Goal: Task Accomplishment & Management: Manage account settings

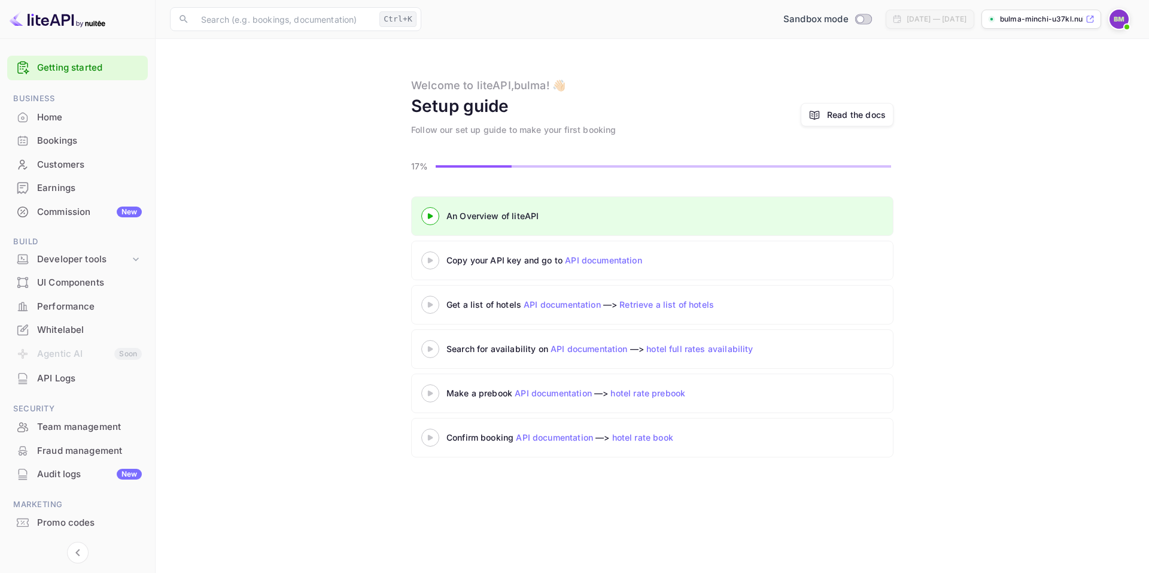
click at [583, 264] on link "API documentation" at bounding box center [603, 260] width 77 height 10
click at [81, 137] on div "Bookings" at bounding box center [89, 141] width 105 height 14
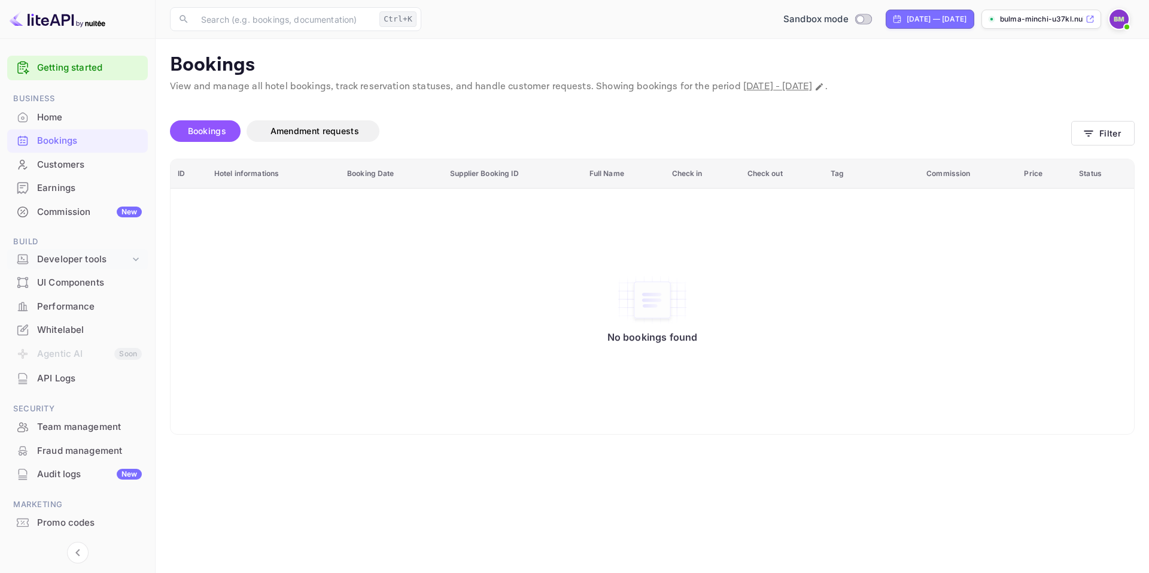
click at [90, 261] on div "Developer tools" at bounding box center [83, 260] width 93 height 14
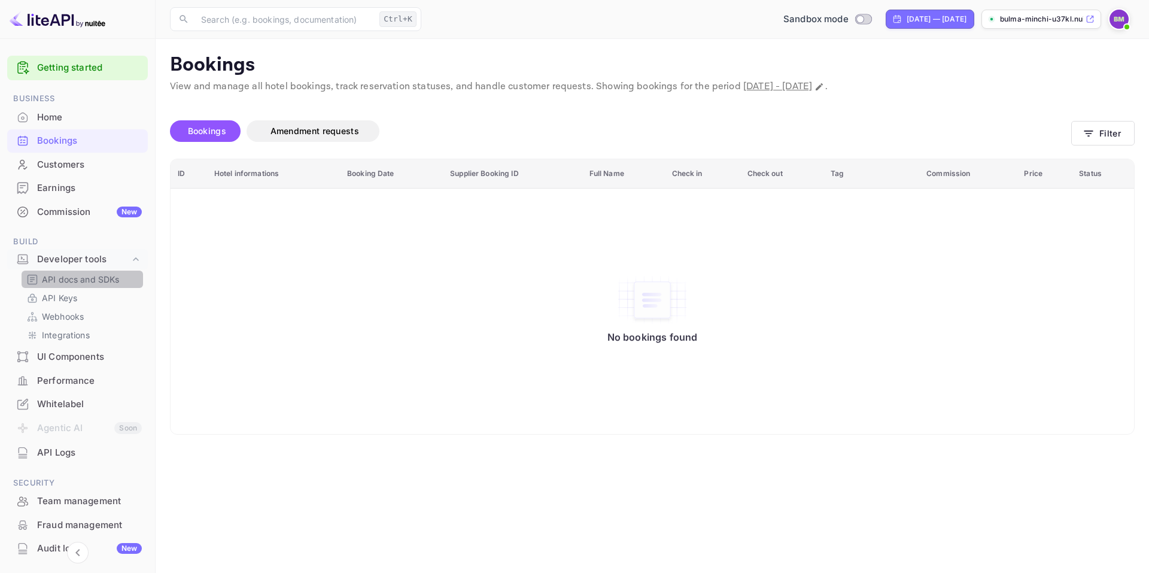
click at [88, 279] on p "API docs and SDKs" at bounding box center [81, 279] width 78 height 13
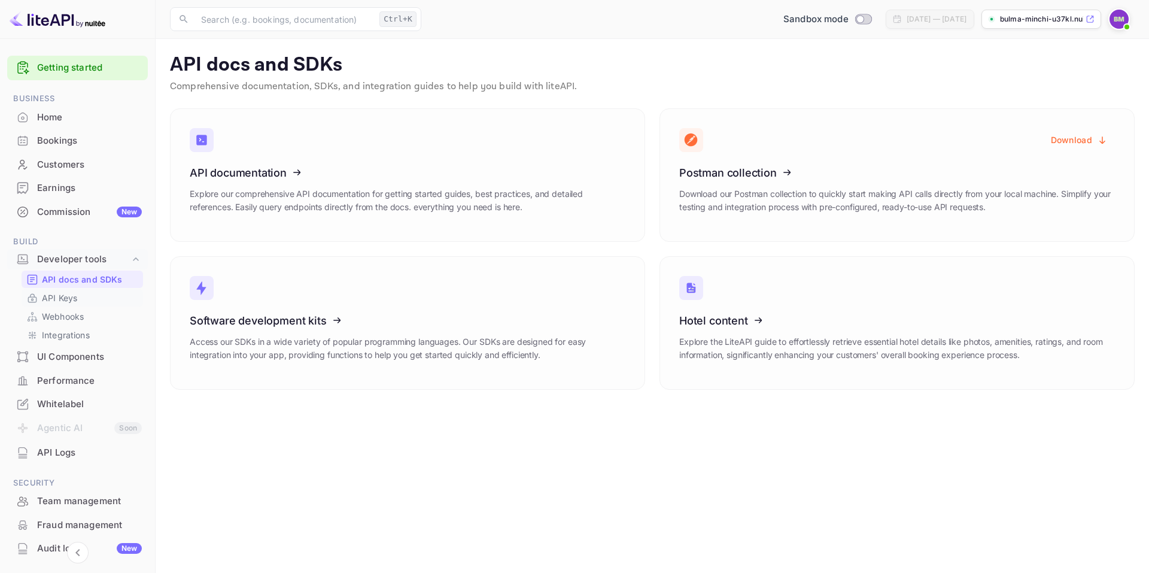
click at [66, 303] on p "API Keys" at bounding box center [59, 297] width 35 height 13
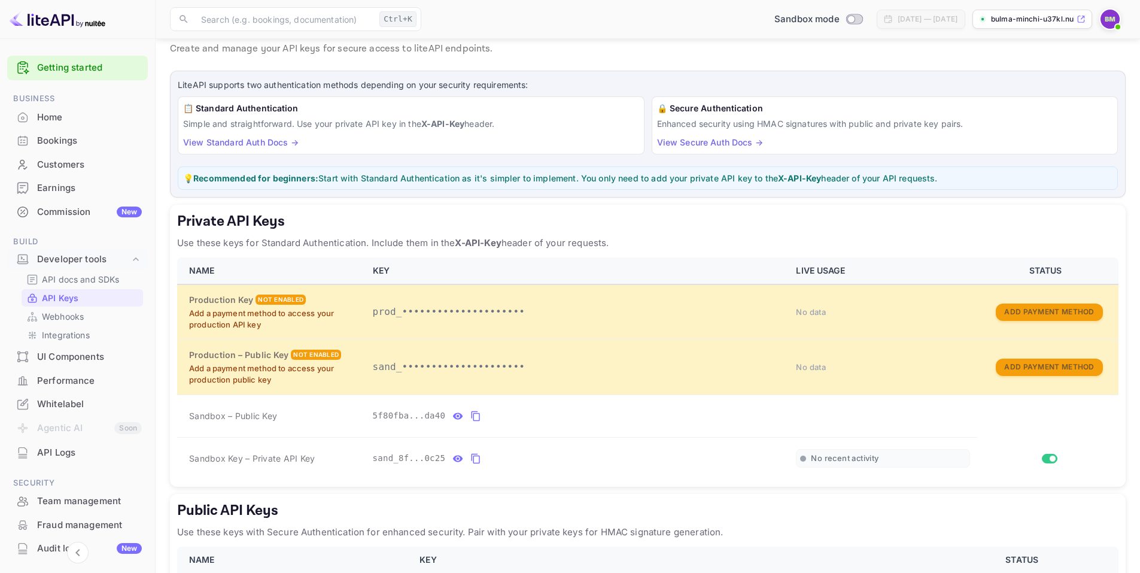
scroll to position [146, 0]
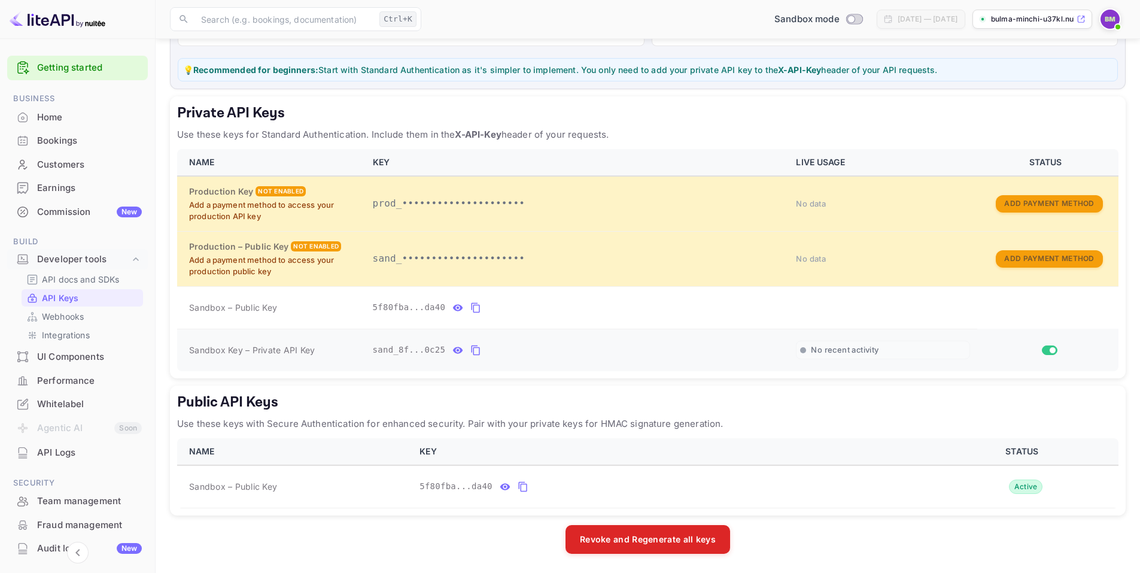
click at [291, 354] on span "Sandbox Key – Private API Key" at bounding box center [252, 350] width 126 height 10
click at [291, 353] on span "Sandbox Key – Private API Key" at bounding box center [252, 350] width 126 height 10
drag, startPoint x: 450, startPoint y: 365, endPoint x: 457, endPoint y: 354, distance: 12.6
click at [454, 363] on td "sand_8f...0c25" at bounding box center [578, 350] width 424 height 42
drag, startPoint x: 445, startPoint y: 351, endPoint x: 453, endPoint y: 352, distance: 8.4
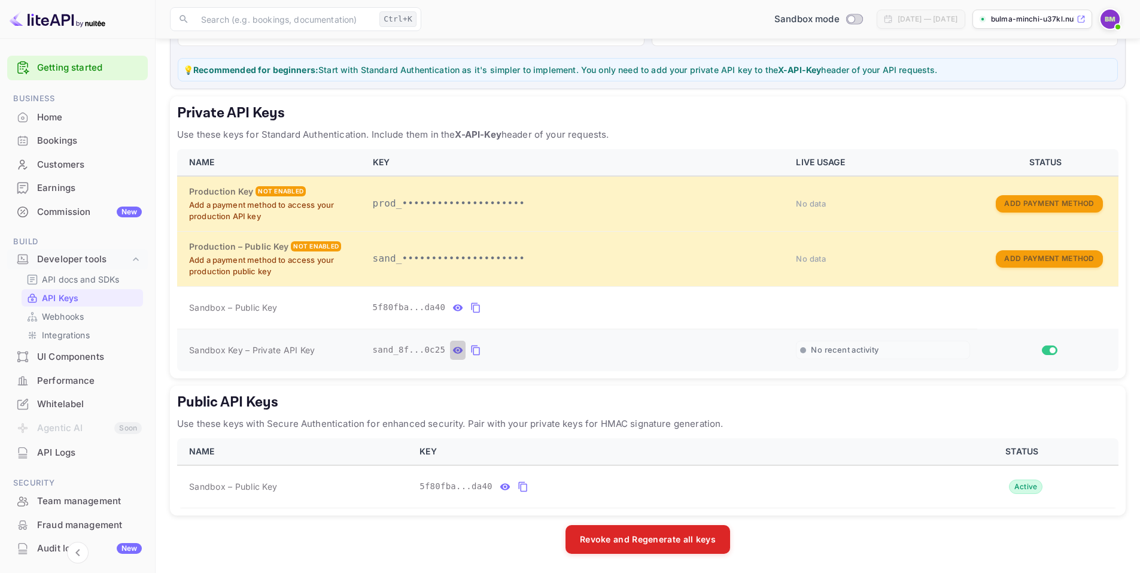
click at [450, 351] on button "private api keys table" at bounding box center [458, 349] width 16 height 19
click at [500, 352] on span "sand_8f69823d-70f1-4596-b70a-53505dbe0c25" at bounding box center [479, 349] width 213 height 13
click at [610, 349] on icon "private api keys table" at bounding box center [615, 350] width 11 height 14
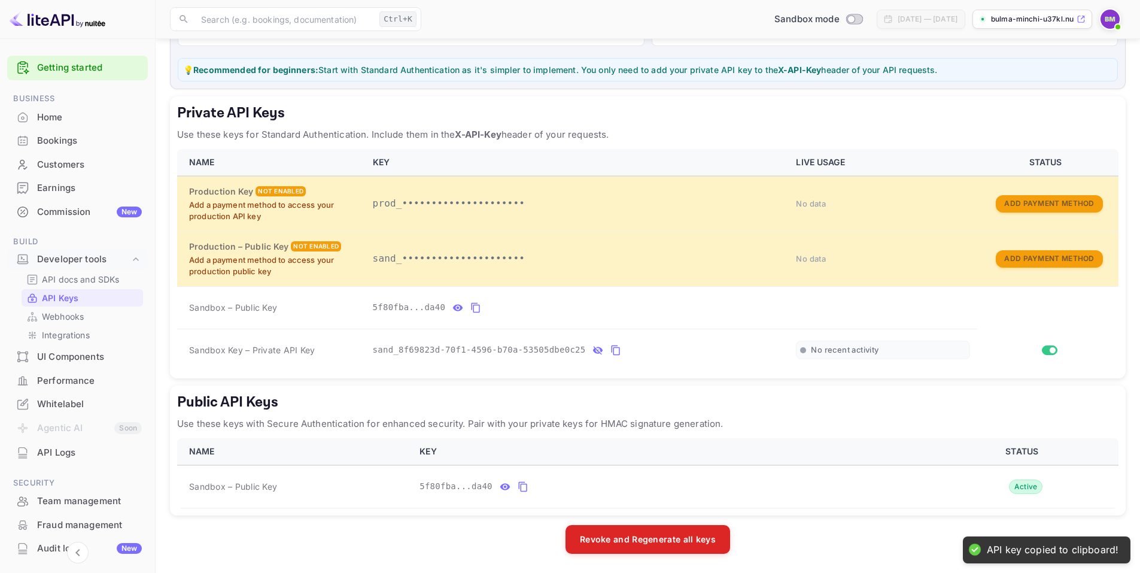
click at [633, 393] on h5 "Public API Keys" at bounding box center [647, 402] width 941 height 19
click at [610, 353] on icon "private api keys table" at bounding box center [615, 350] width 11 height 14
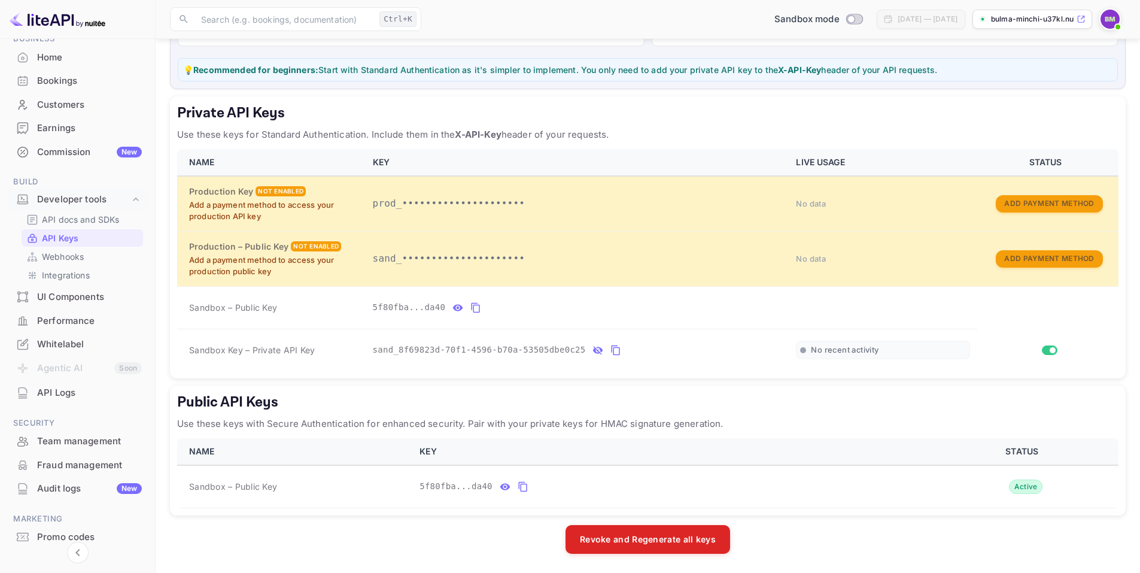
click at [428, 543] on div "Revoke and Regenerate all keys" at bounding box center [648, 539] width 956 height 29
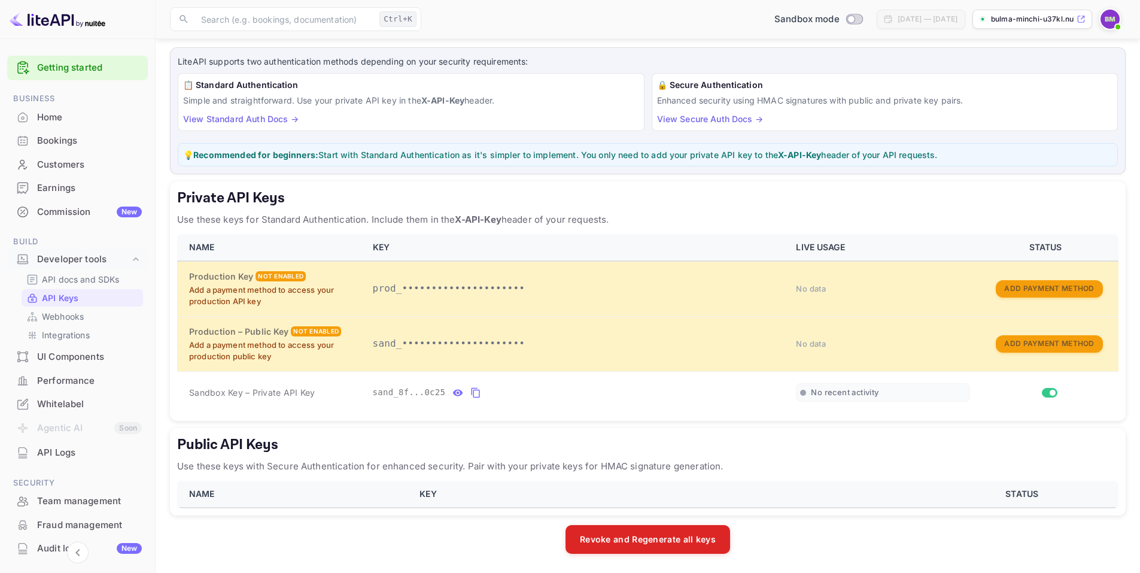
click at [1010, 489] on th "STATUS" at bounding box center [1024, 494] width 188 height 27
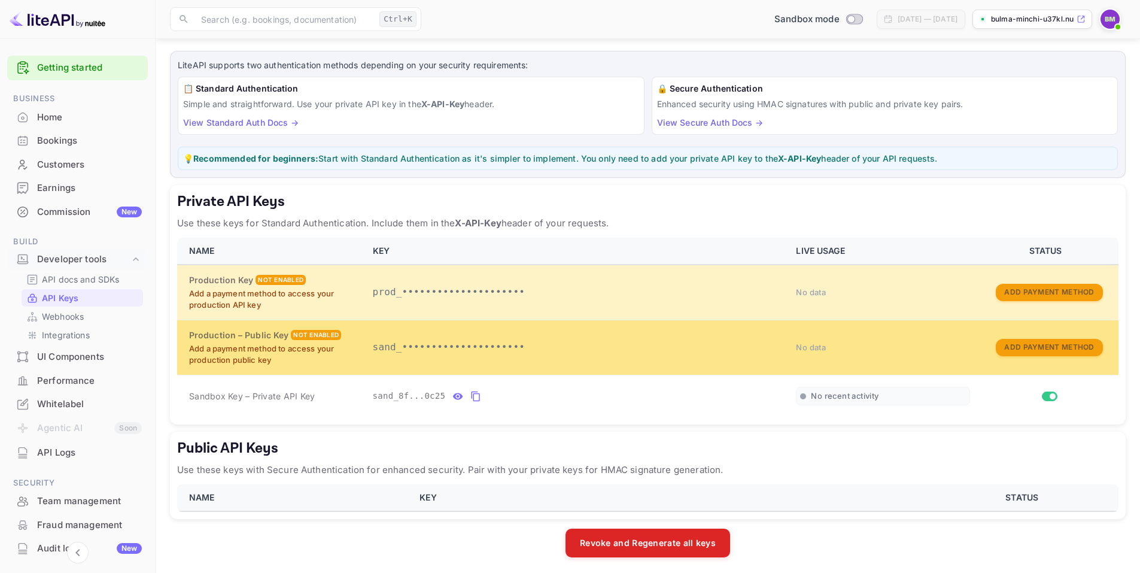
scroll to position [61, 0]
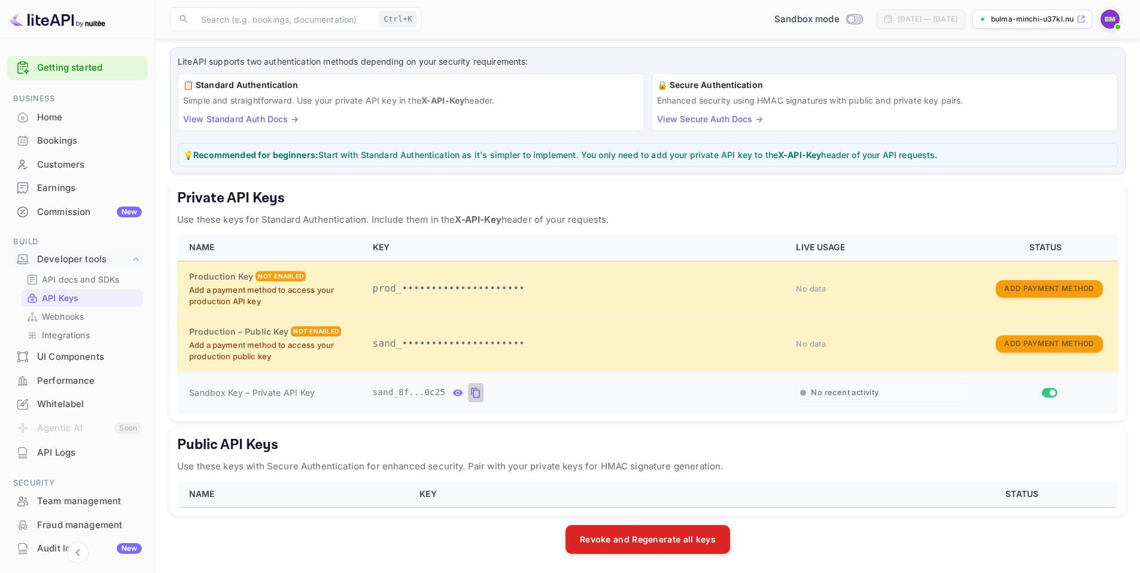
click at [470, 392] on icon "private api keys table" at bounding box center [475, 392] width 11 height 14
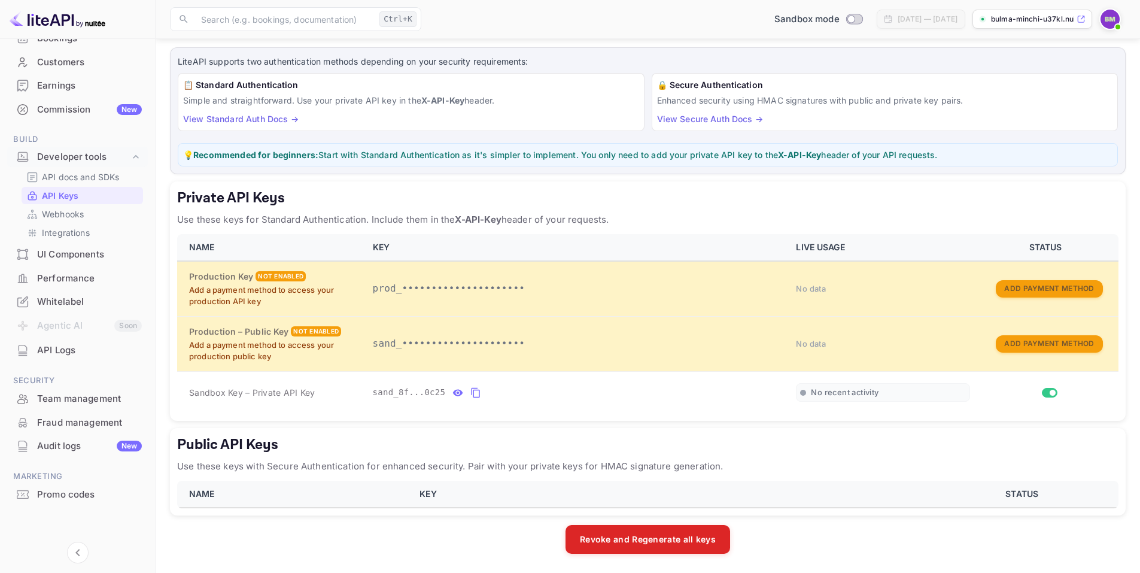
scroll to position [0, 0]
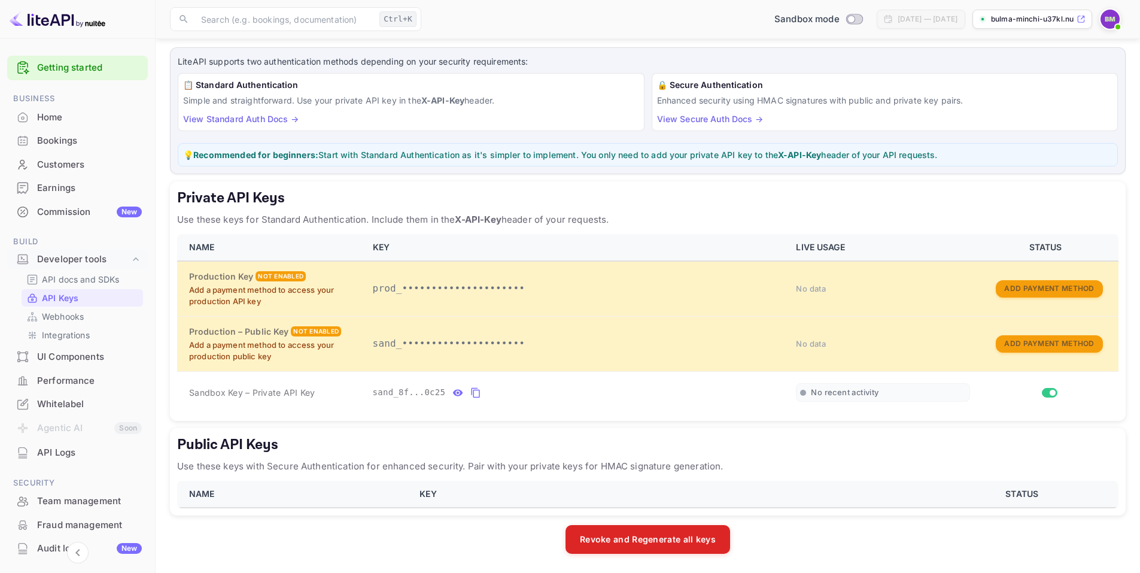
click at [61, 118] on div "Home" at bounding box center [89, 118] width 105 height 14
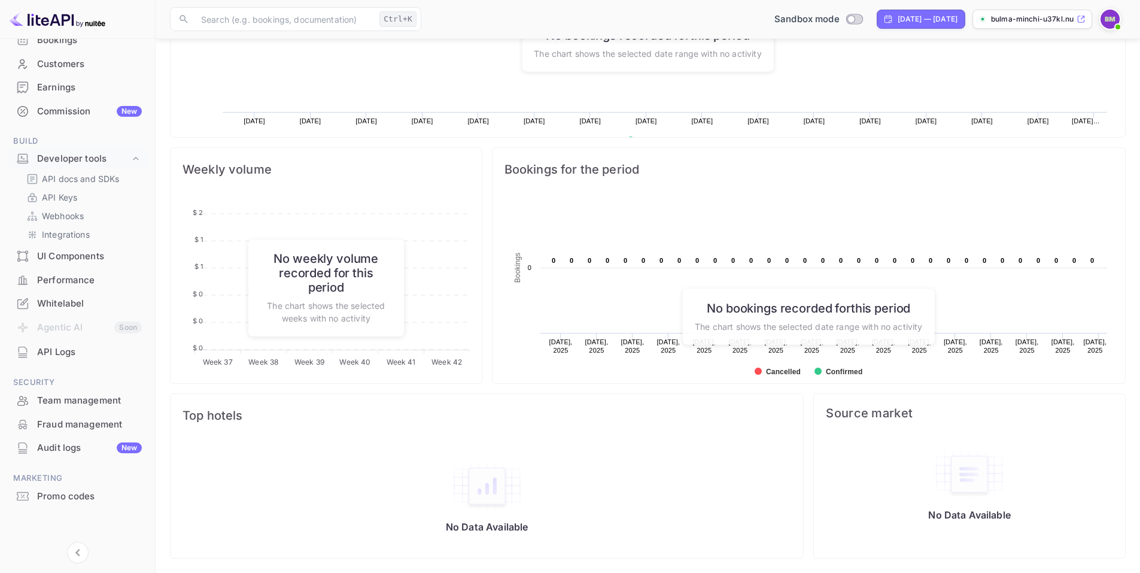
scroll to position [102, 0]
click at [71, 451] on div "Audit logs New" at bounding box center [89, 446] width 105 height 14
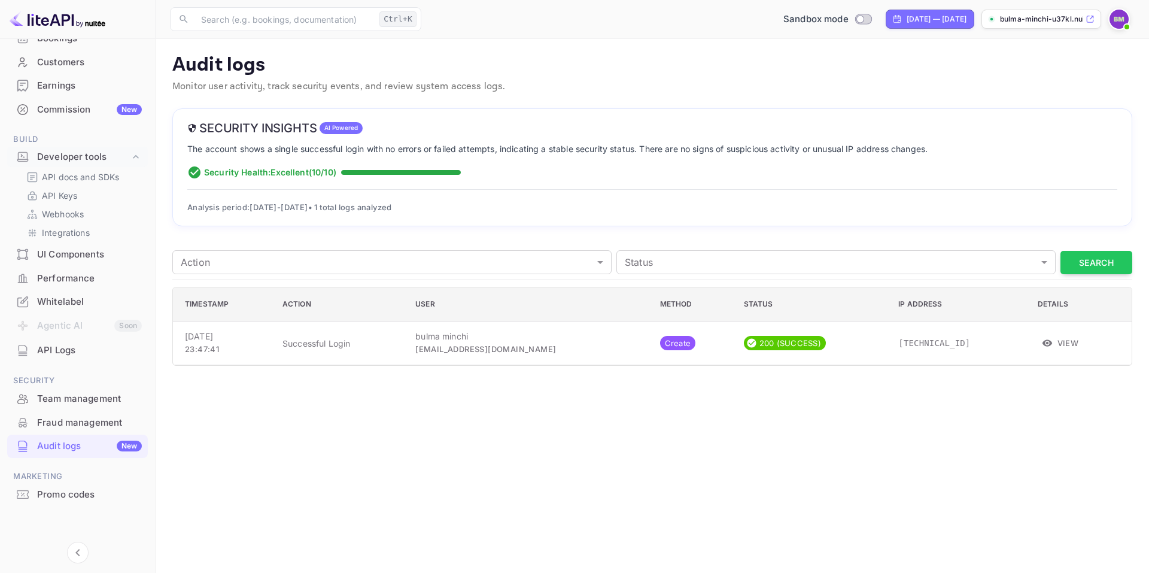
click at [74, 349] on div "API Logs" at bounding box center [89, 350] width 105 height 14
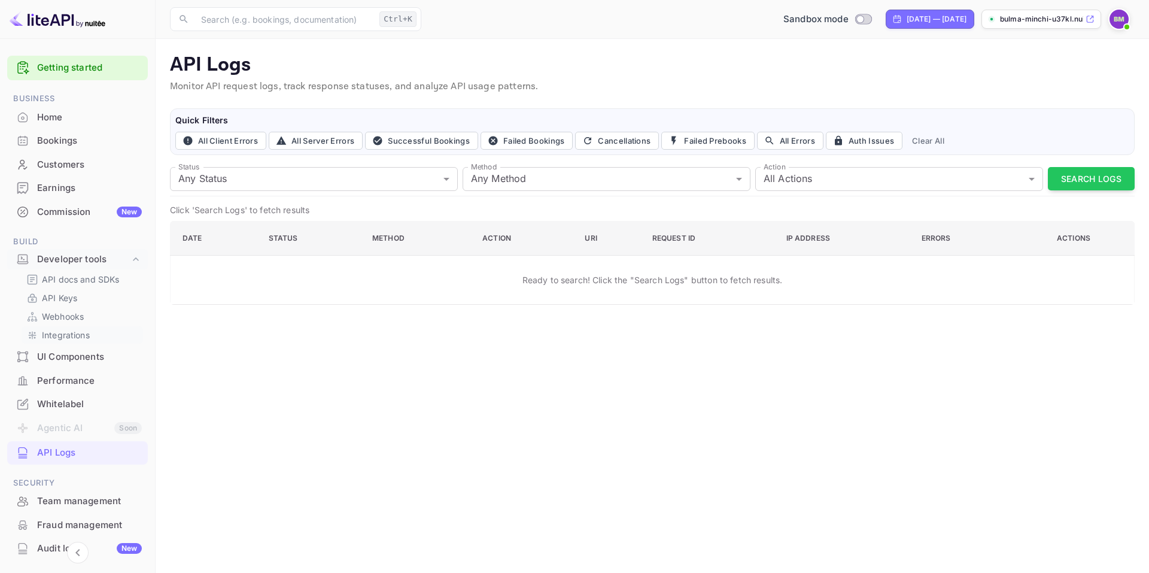
click at [72, 330] on p "Integrations" at bounding box center [66, 335] width 48 height 13
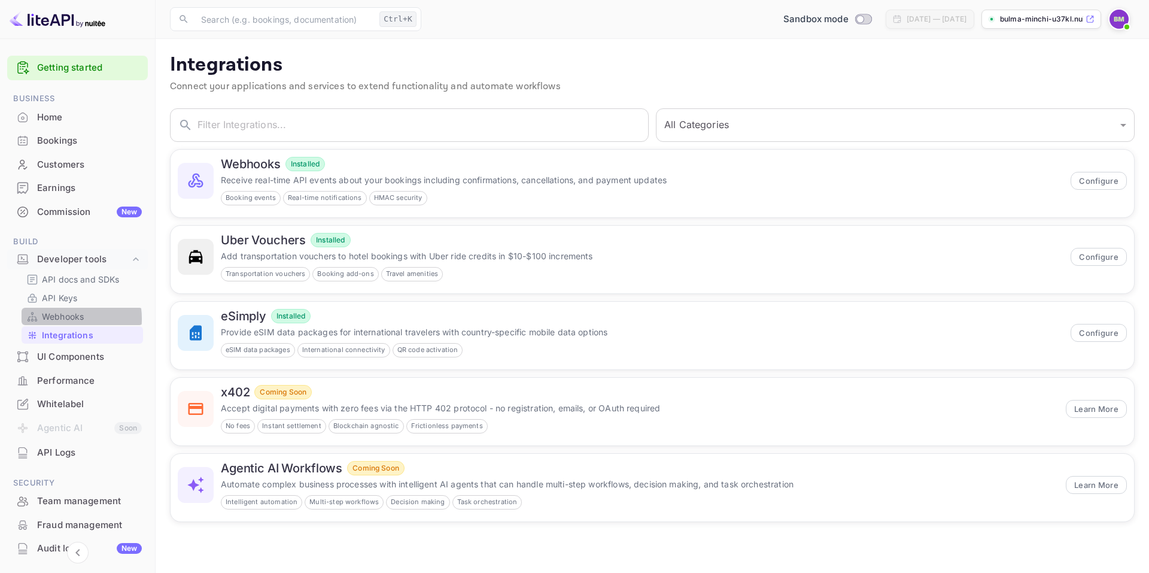
click at [60, 318] on p "Webhooks" at bounding box center [63, 316] width 42 height 13
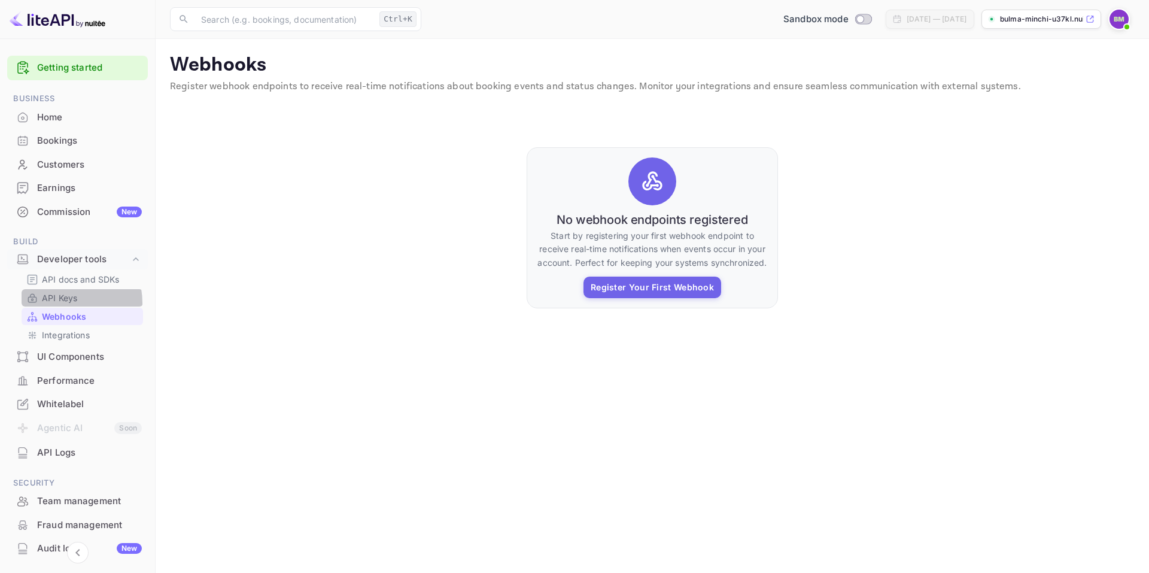
click at [62, 303] on p "API Keys" at bounding box center [59, 297] width 35 height 13
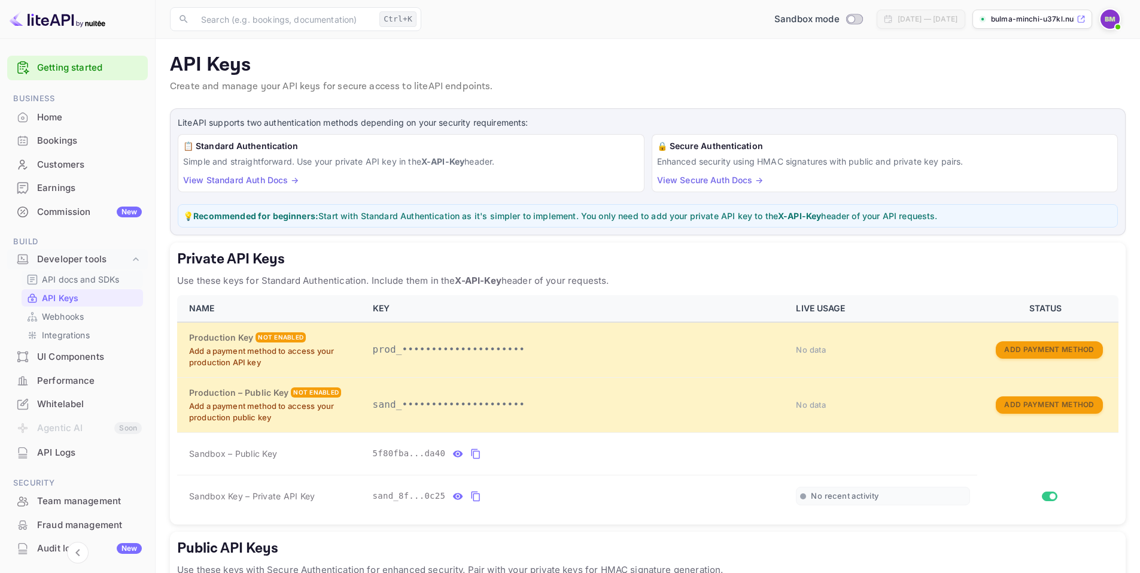
click at [69, 284] on p "API docs and SDKs" at bounding box center [81, 279] width 78 height 13
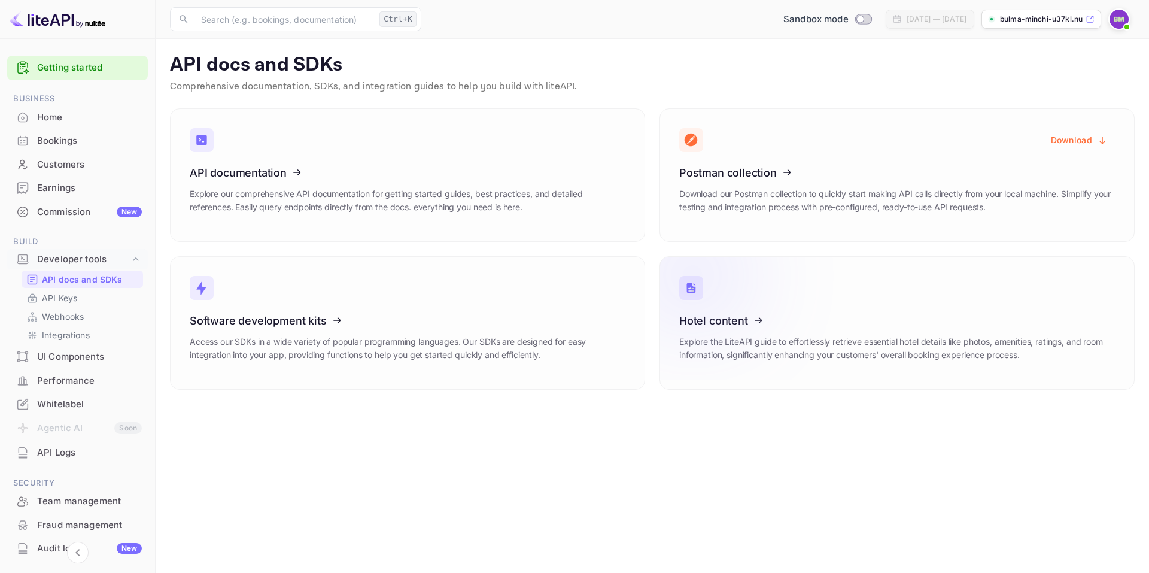
click at [753, 327] on icon at bounding box center [753, 318] width 186 height 123
click at [71, 298] on p "API Keys" at bounding box center [59, 297] width 35 height 13
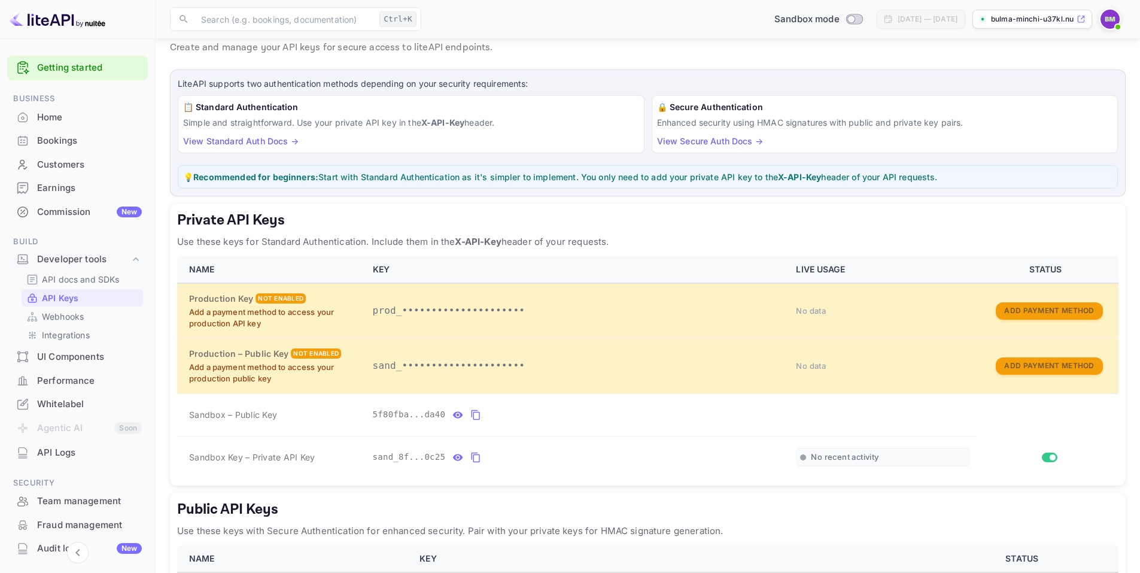
scroll to position [60, 0]
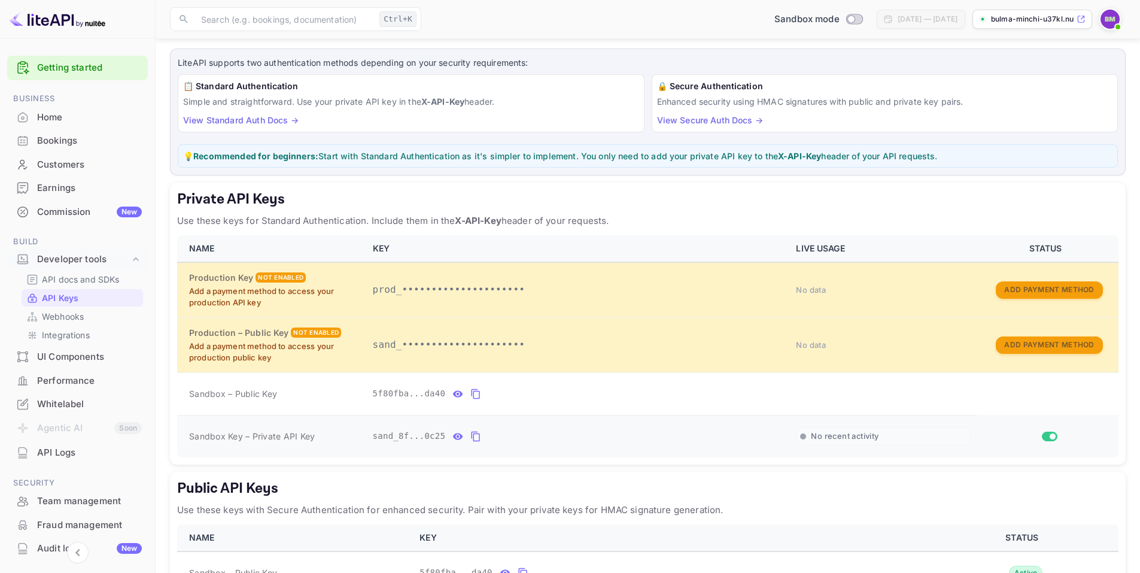
click at [1051, 435] on input "Switch" at bounding box center [1053, 436] width 22 height 7
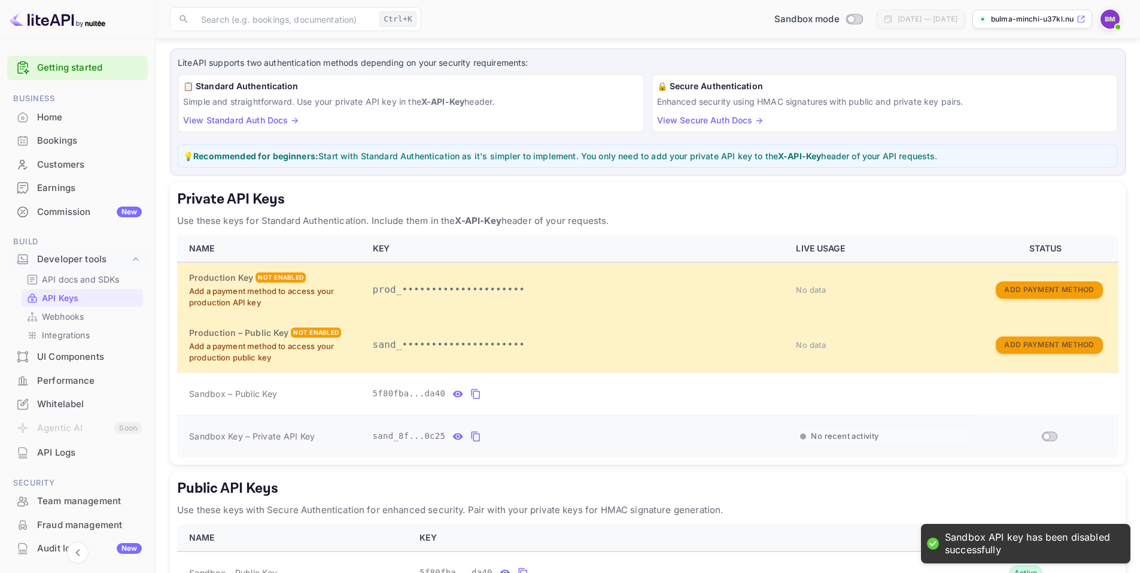
click at [1053, 436] on input "Switch" at bounding box center [1047, 436] width 22 height 7
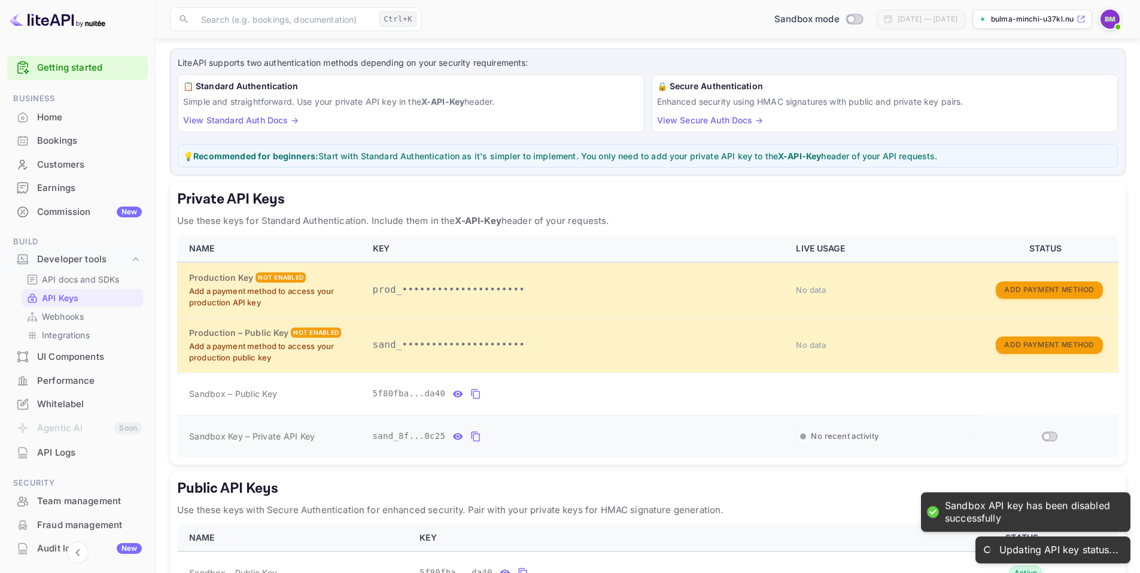
checkbox input "true"
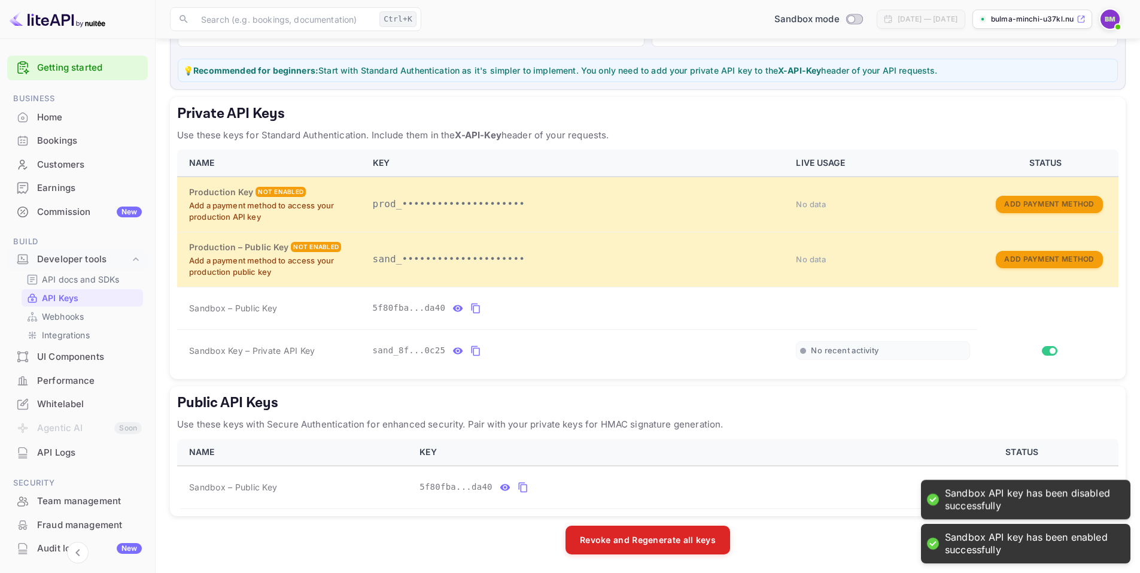
scroll to position [146, 0]
drag, startPoint x: 842, startPoint y: 352, endPoint x: 823, endPoint y: 357, distance: 19.0
click at [841, 352] on span "No recent activity" at bounding box center [845, 350] width 68 height 10
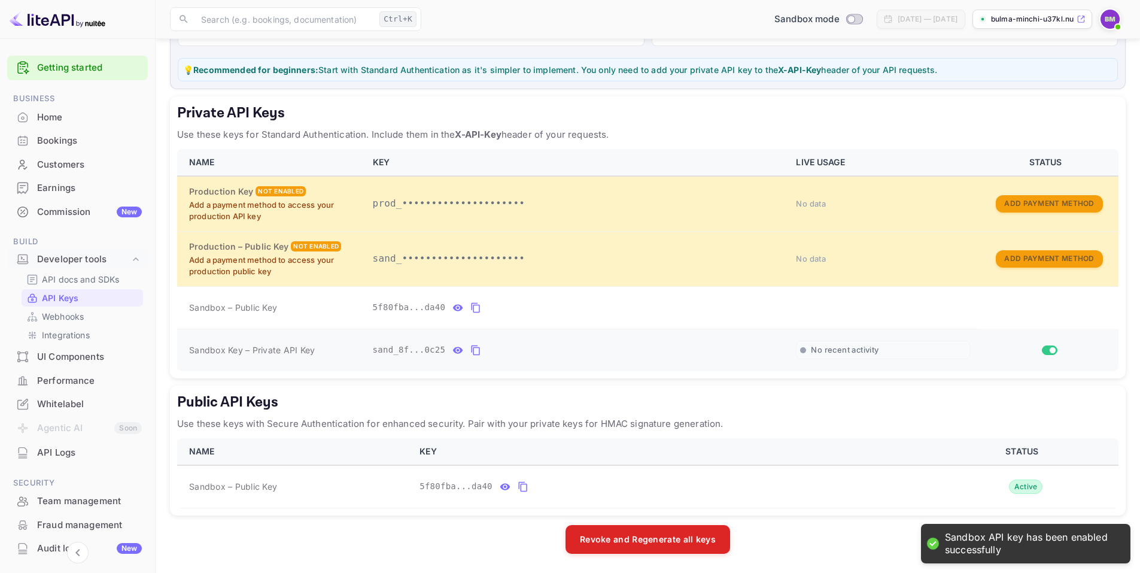
click at [450, 352] on button "private api keys table" at bounding box center [458, 349] width 16 height 19
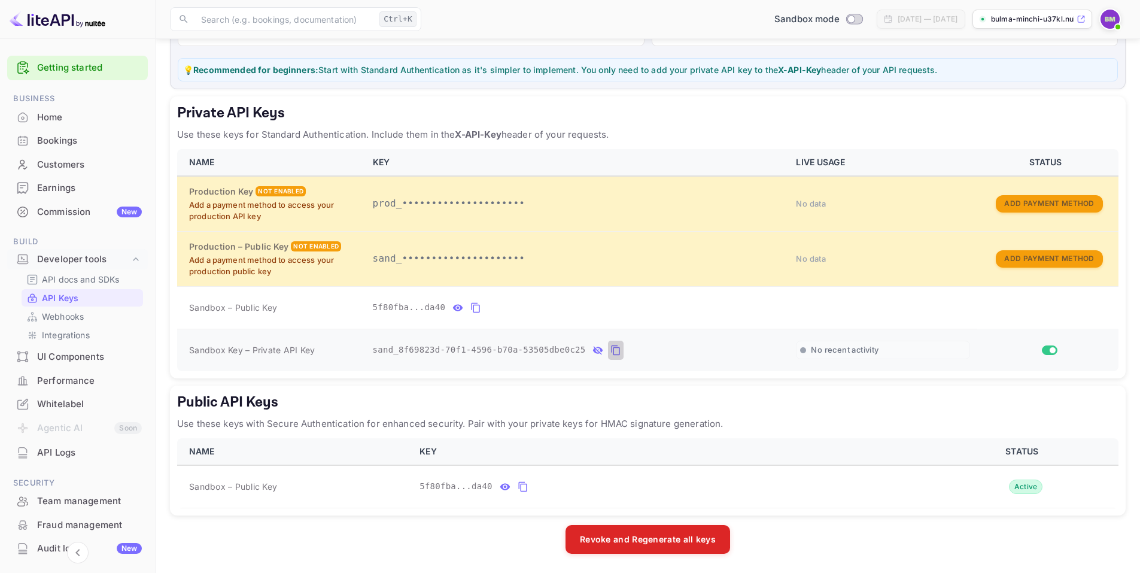
click at [610, 351] on icon "private api keys table" at bounding box center [615, 350] width 11 height 14
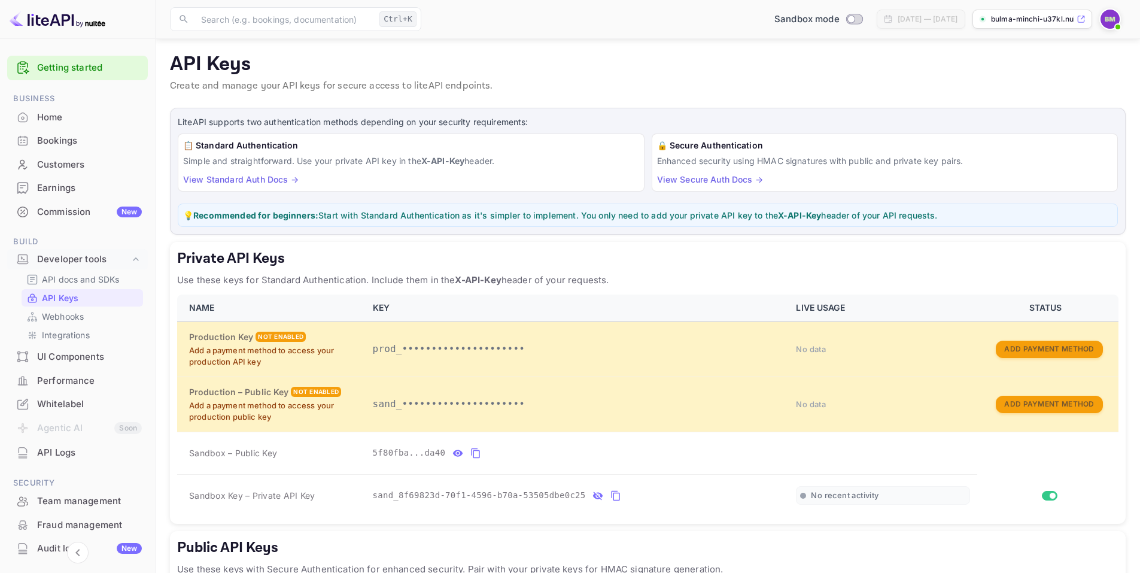
scroll to position [0, 0]
click at [73, 213] on div "Commission New" at bounding box center [89, 212] width 105 height 14
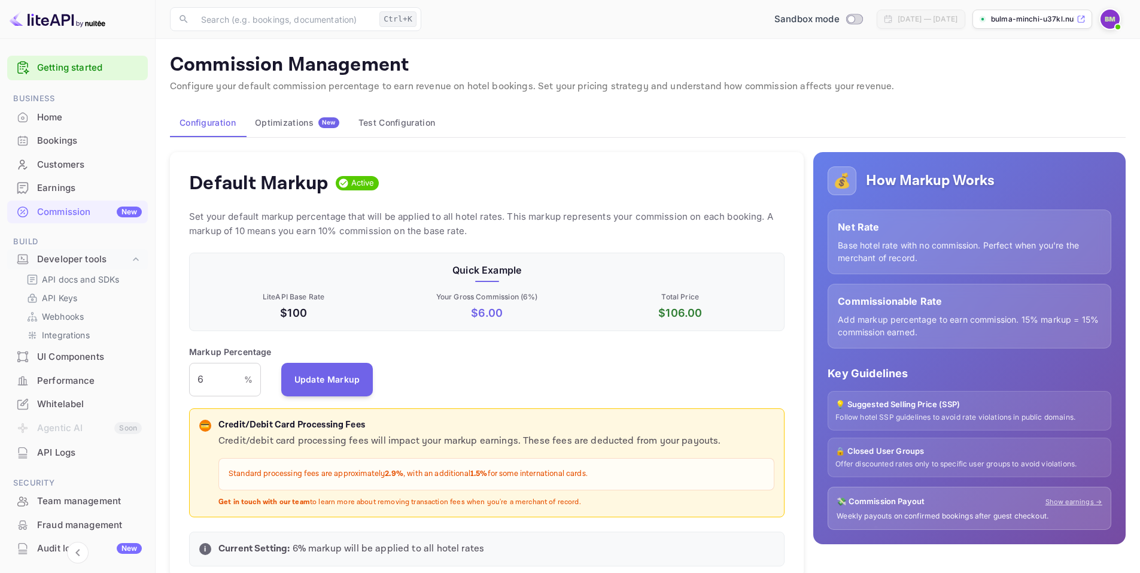
click at [70, 134] on div "Bookings" at bounding box center [89, 141] width 105 height 14
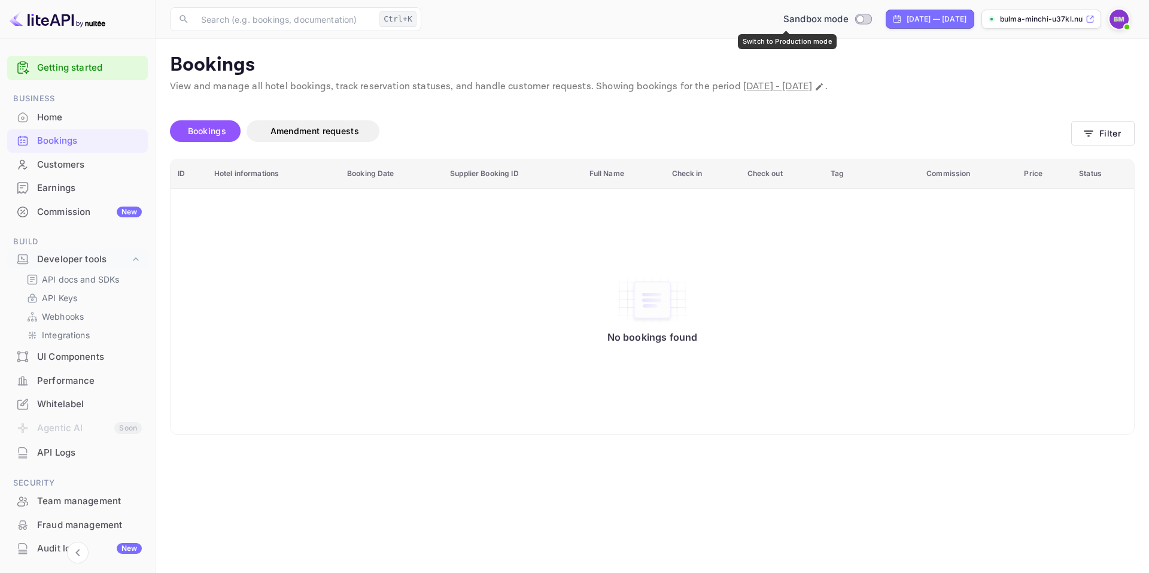
click at [783, 20] on span "Sandbox mode" at bounding box center [815, 20] width 65 height 14
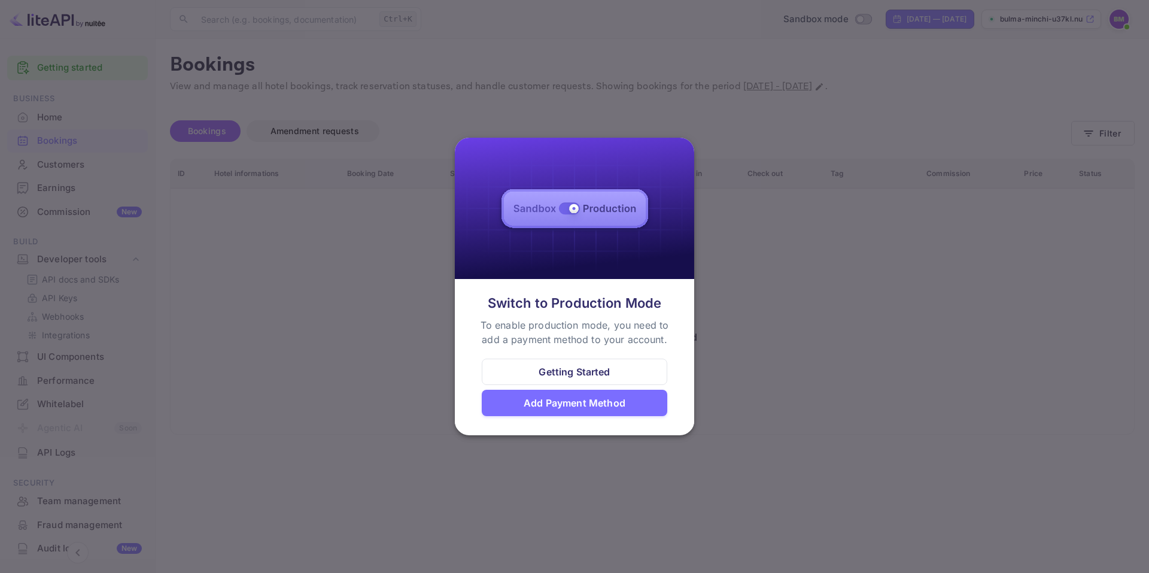
click at [767, 25] on div at bounding box center [574, 286] width 1149 height 573
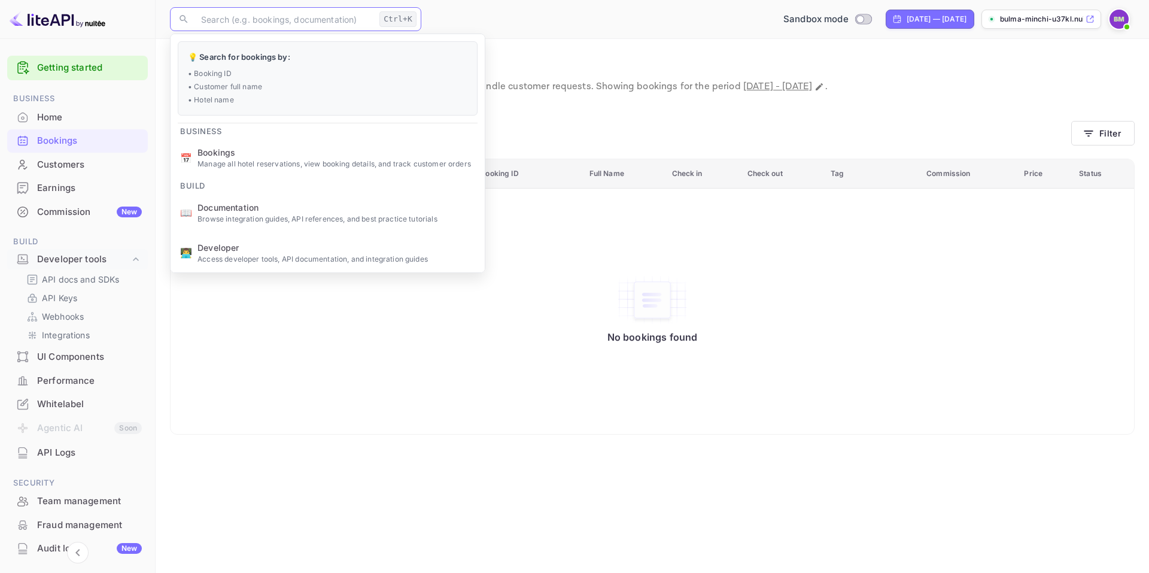
click at [330, 20] on input "text" at bounding box center [284, 19] width 181 height 24
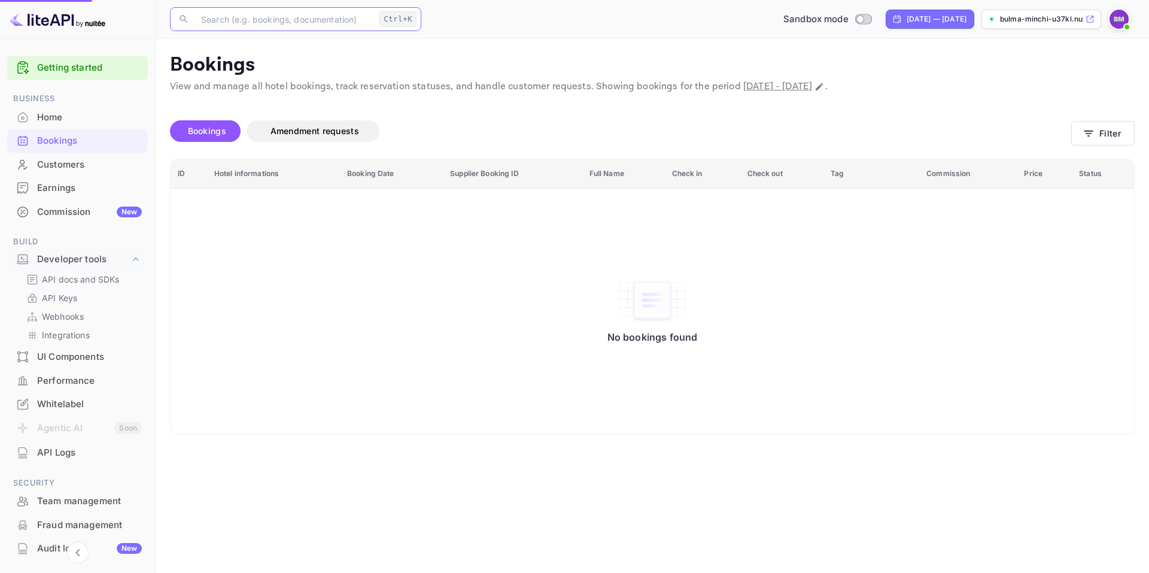
click at [287, 229] on li "📖 Documentation Browse integration guides, API references, and best practice tu…" at bounding box center [328, 213] width 314 height 40
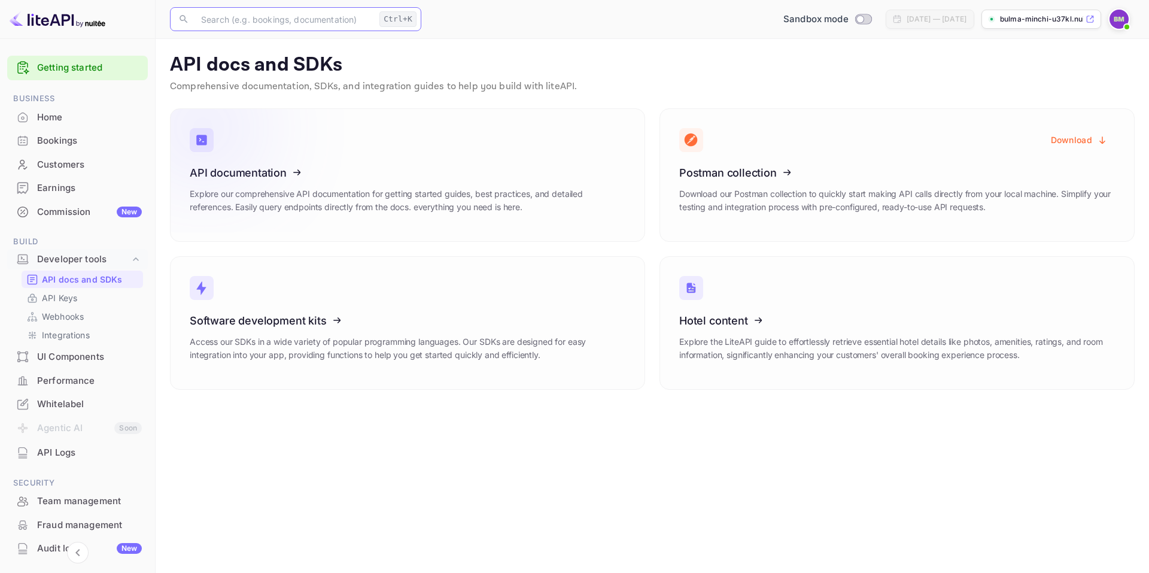
click at [340, 186] on icon at bounding box center [264, 170] width 186 height 123
click at [62, 294] on p "API Keys" at bounding box center [59, 297] width 35 height 13
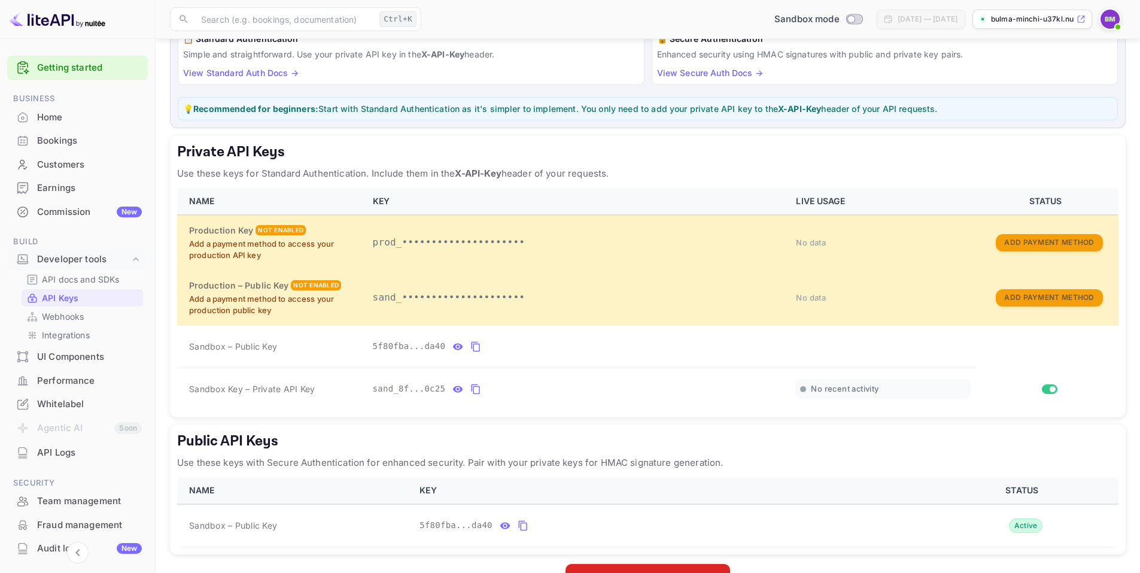
scroll to position [120, 0]
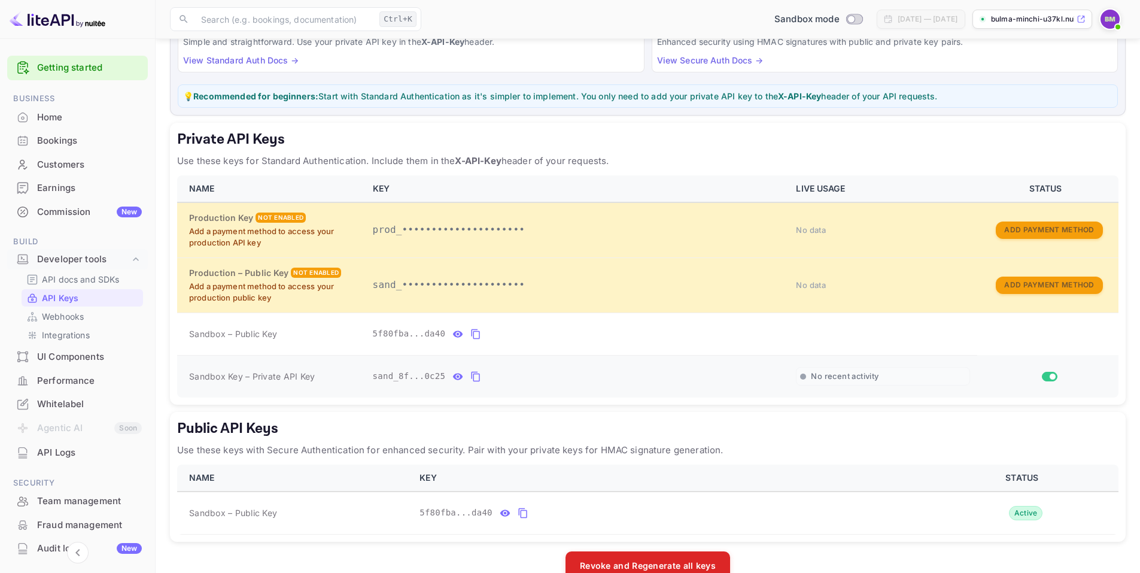
click at [439, 381] on span "sand_8f...0c25" at bounding box center [409, 376] width 73 height 13
click at [444, 381] on div "sand_8f...0c25" at bounding box center [577, 376] width 409 height 19
click at [452, 381] on icon "private api keys table" at bounding box center [457, 376] width 11 height 14
click at [610, 377] on icon "private api keys table" at bounding box center [615, 376] width 11 height 14
click at [299, 376] on span "Sandbox Key – Private API Key" at bounding box center [252, 376] width 126 height 10
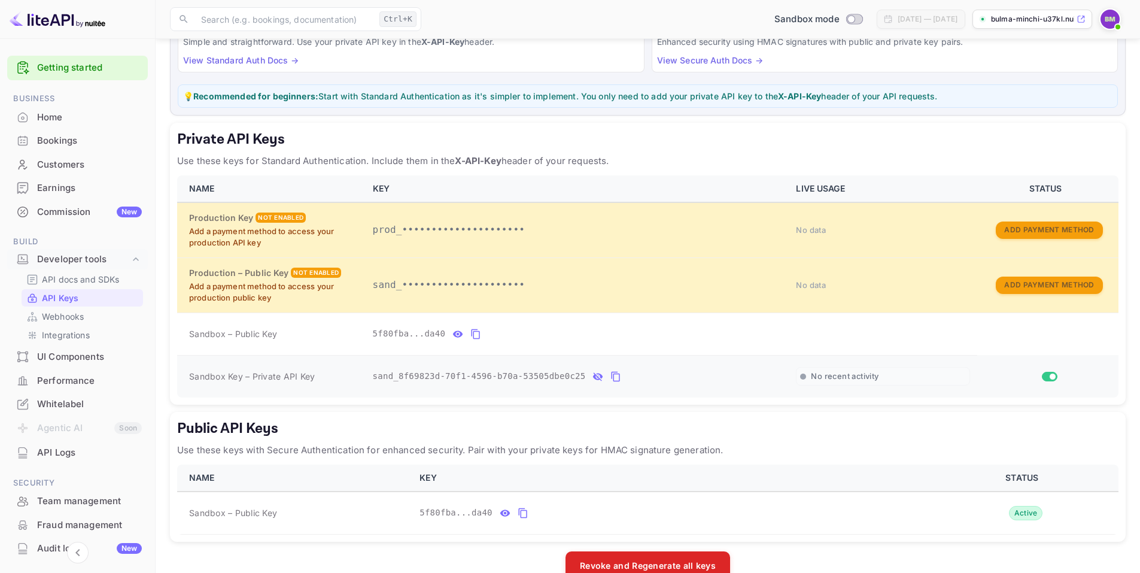
click at [283, 377] on span "Sandbox Key – Private API Key" at bounding box center [252, 376] width 126 height 10
click at [473, 337] on icon "private api keys table" at bounding box center [475, 334] width 11 height 14
click at [270, 336] on span "Sandbox – Public Key" at bounding box center [233, 333] width 88 height 13
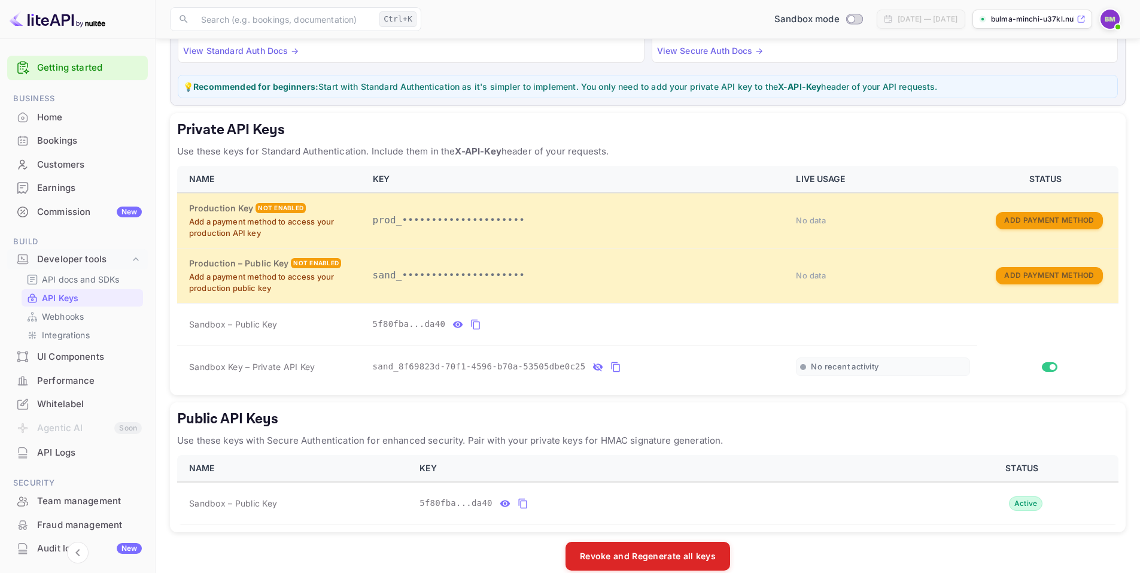
scroll to position [146, 0]
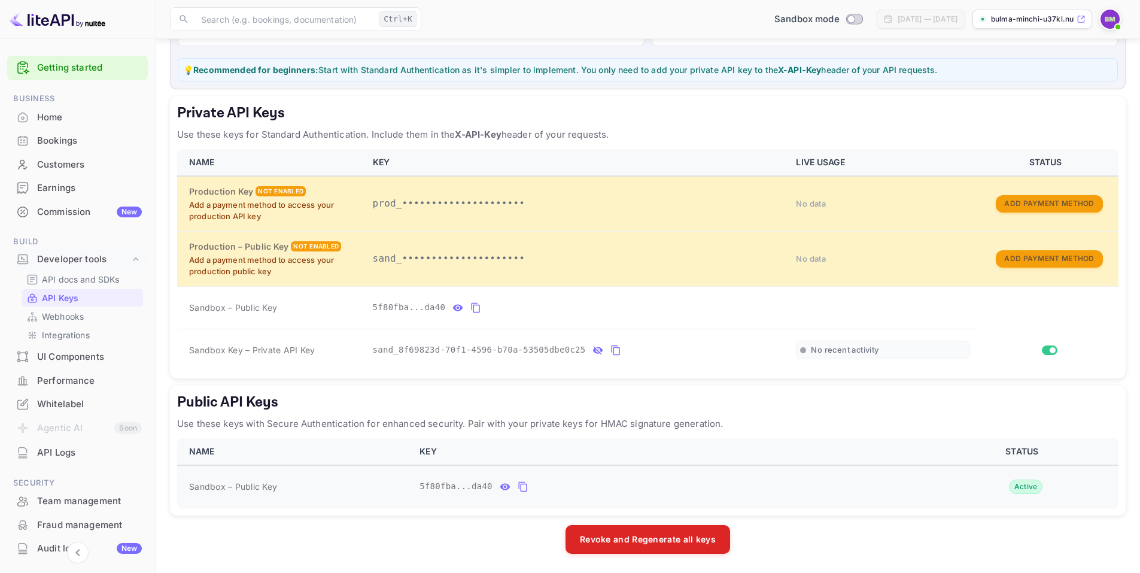
click at [518, 488] on icon "public api keys table" at bounding box center [523, 486] width 11 height 14
click at [497, 489] on button "public api keys table" at bounding box center [505, 486] width 16 height 19
click at [453, 305] on icon "private api keys table" at bounding box center [458, 307] width 10 height 7
click at [458, 537] on div "Revoke and Regenerate all keys" at bounding box center [648, 539] width 956 height 29
click at [610, 349] on icon "private api keys table" at bounding box center [615, 350] width 11 height 14
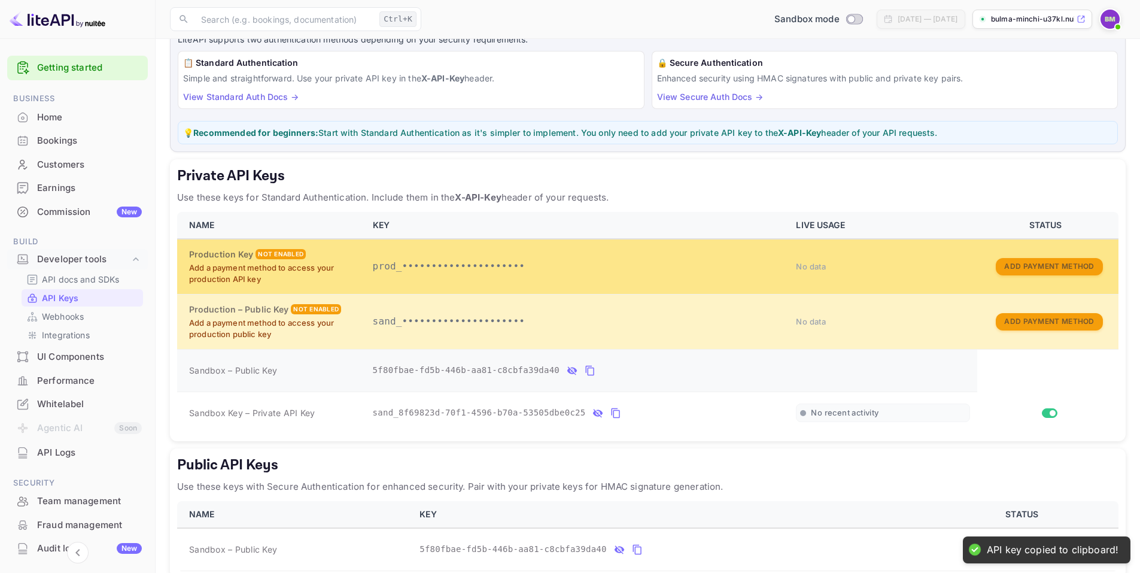
scroll to position [0, 0]
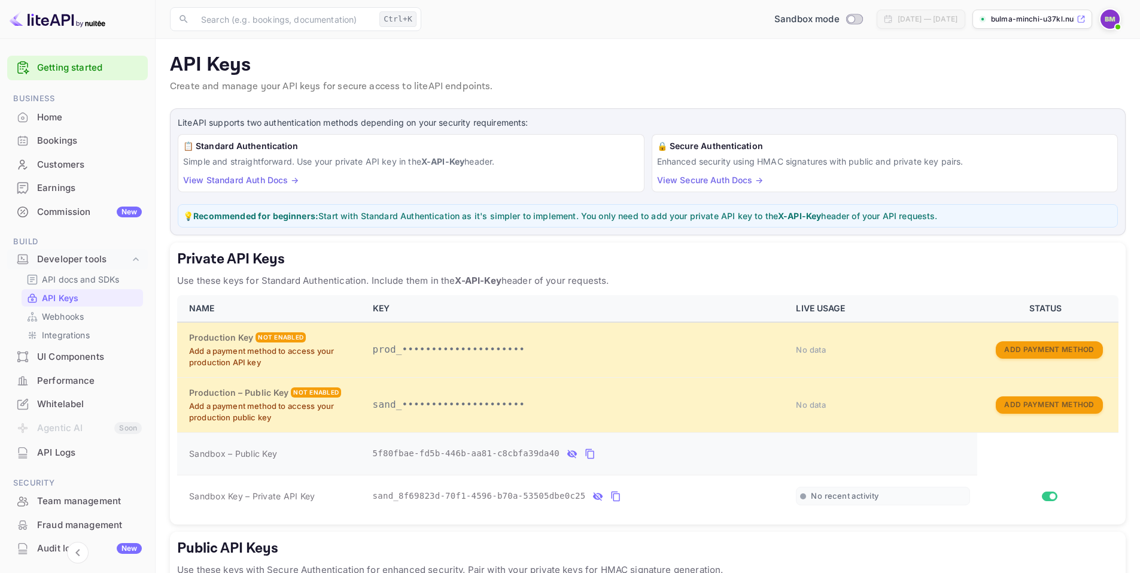
click at [698, 178] on link "View Secure Auth Docs →" at bounding box center [710, 180] width 106 height 10
click at [273, 183] on link "View Standard Auth Docs →" at bounding box center [240, 180] width 115 height 10
